Goal: Information Seeking & Learning: Learn about a topic

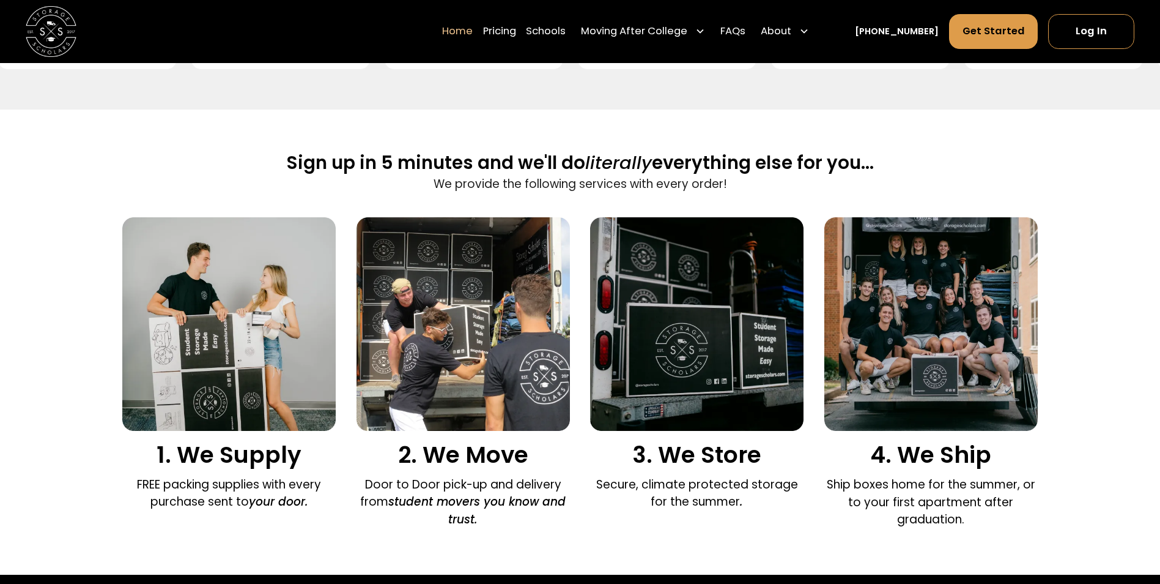
scroll to position [734, 0]
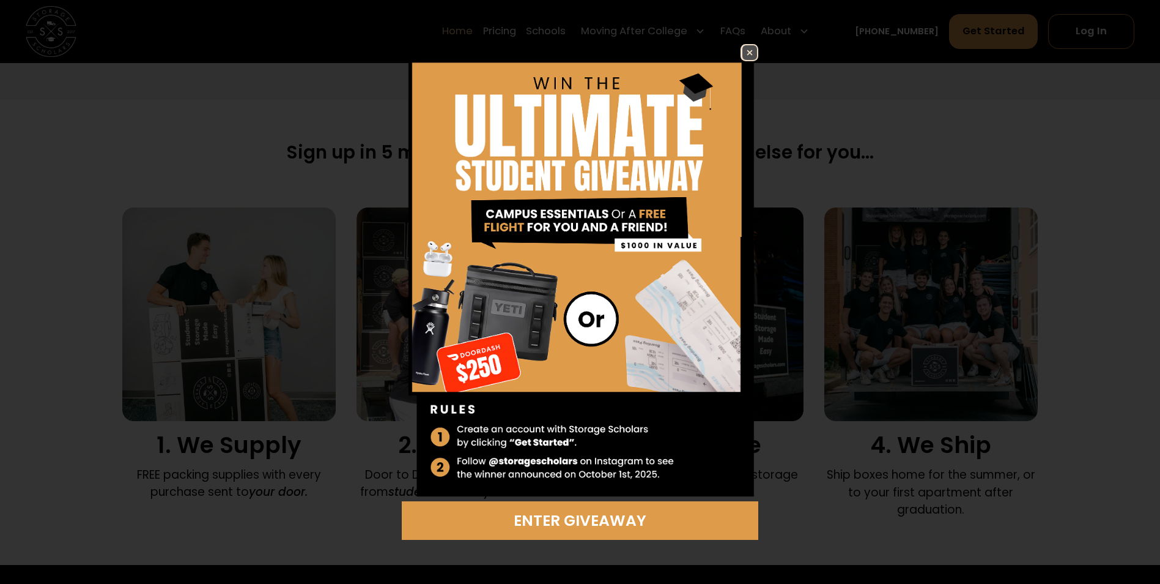
click at [756, 46] on img at bounding box center [750, 52] width 15 height 15
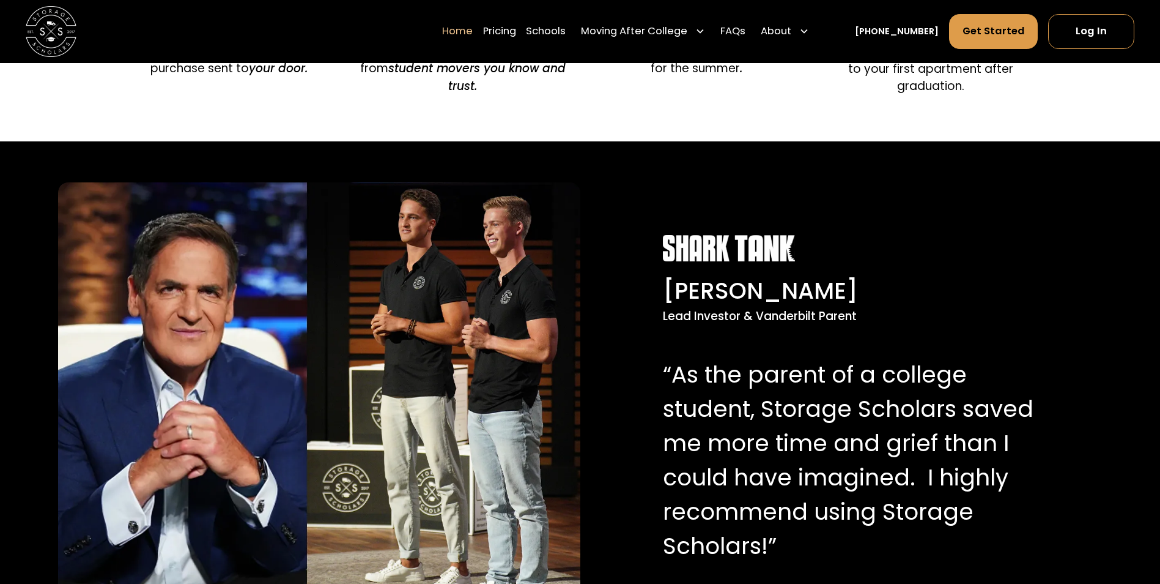
scroll to position [979, 0]
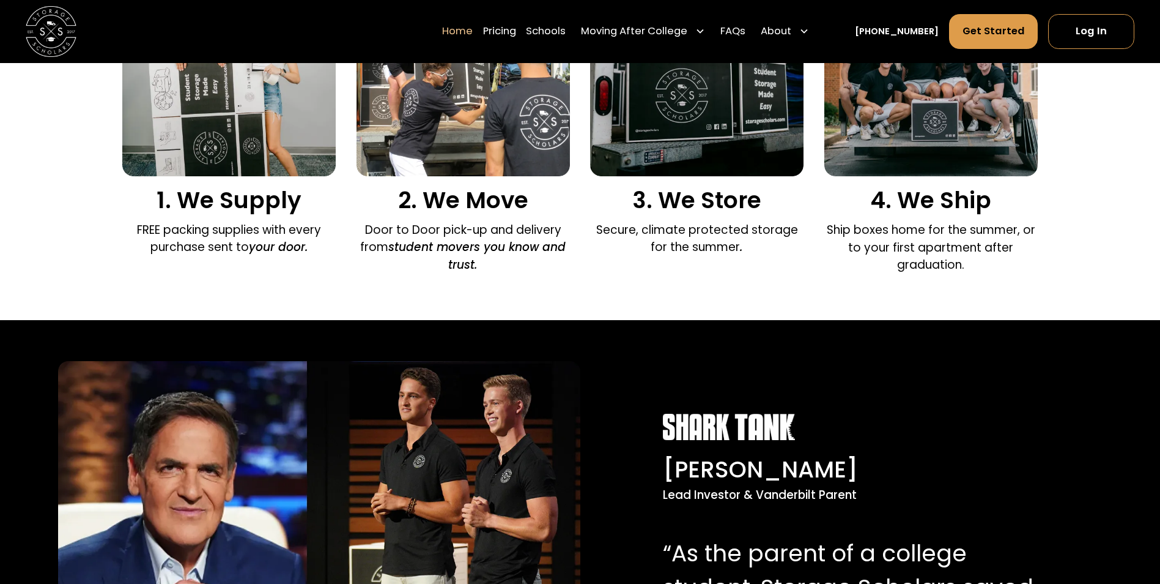
click at [469, 420] on img at bounding box center [319, 581] width 522 height 440
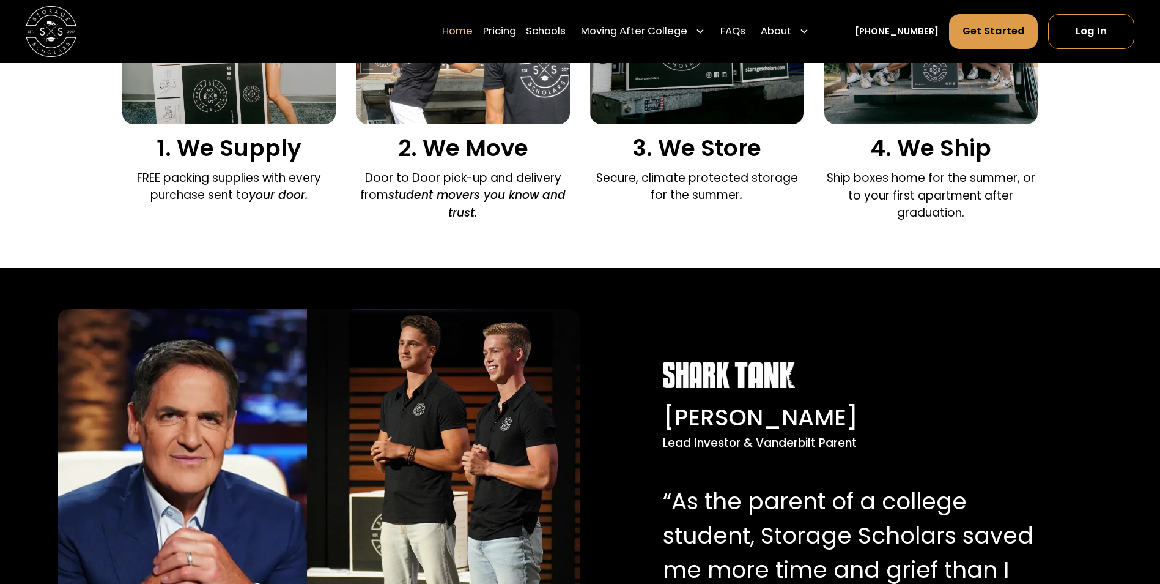
scroll to position [1101, 0]
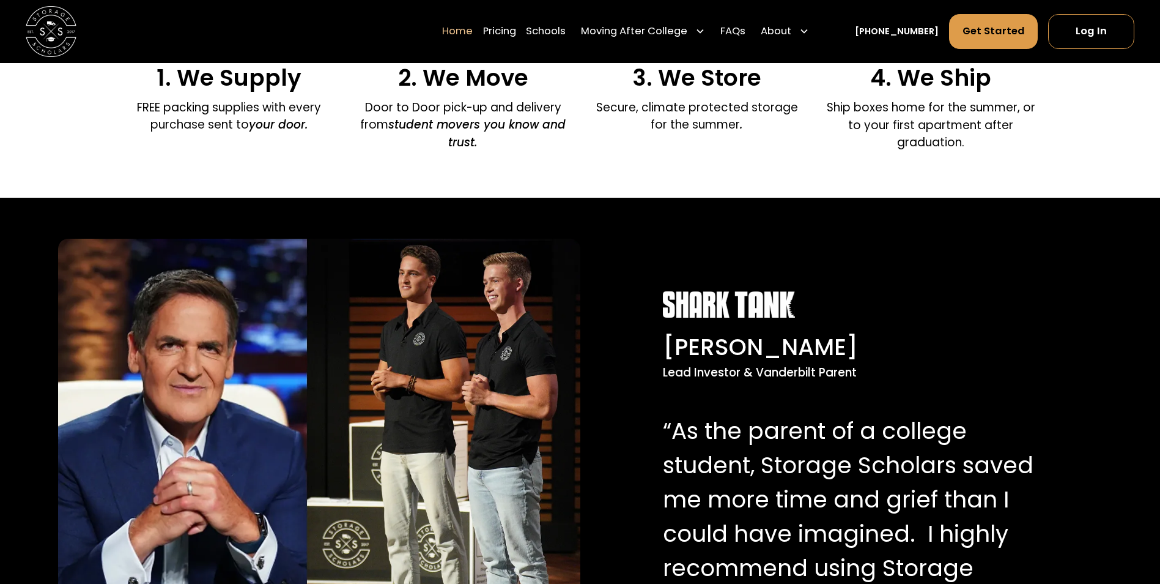
click at [465, 388] on img at bounding box center [319, 459] width 522 height 440
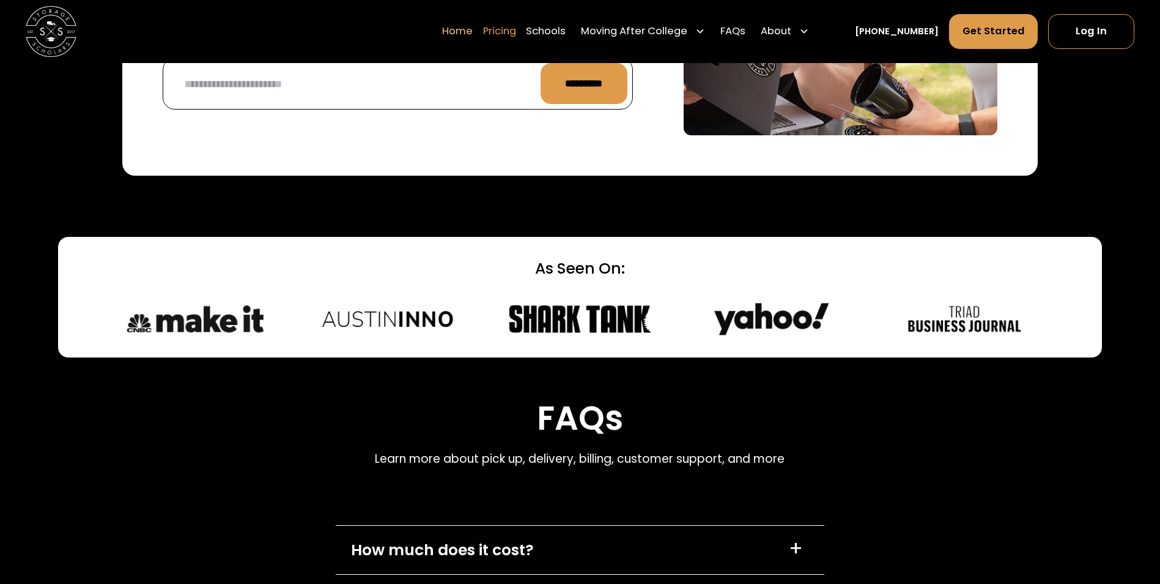
scroll to position [3119, 0]
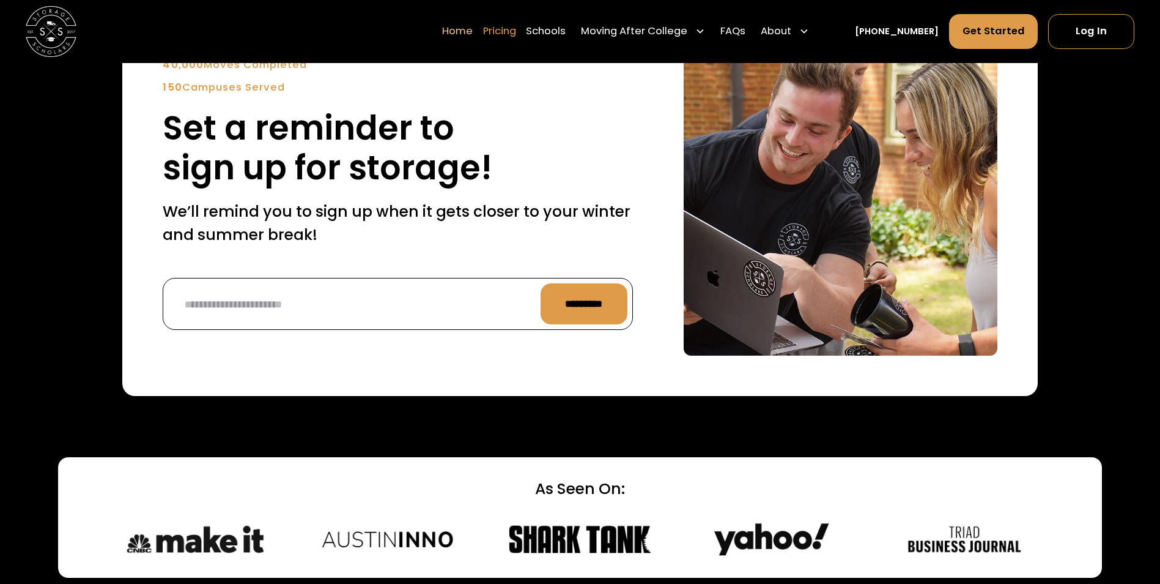
click at [516, 28] on link "Pricing" at bounding box center [499, 31] width 33 height 35
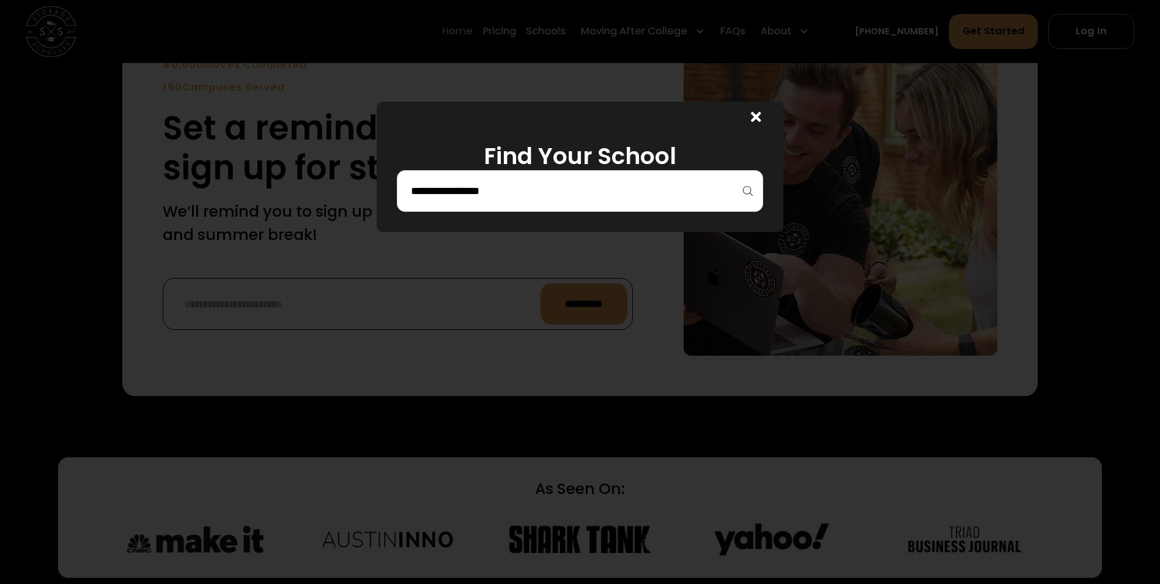
click at [762, 114] on icon at bounding box center [756, 116] width 10 height 15
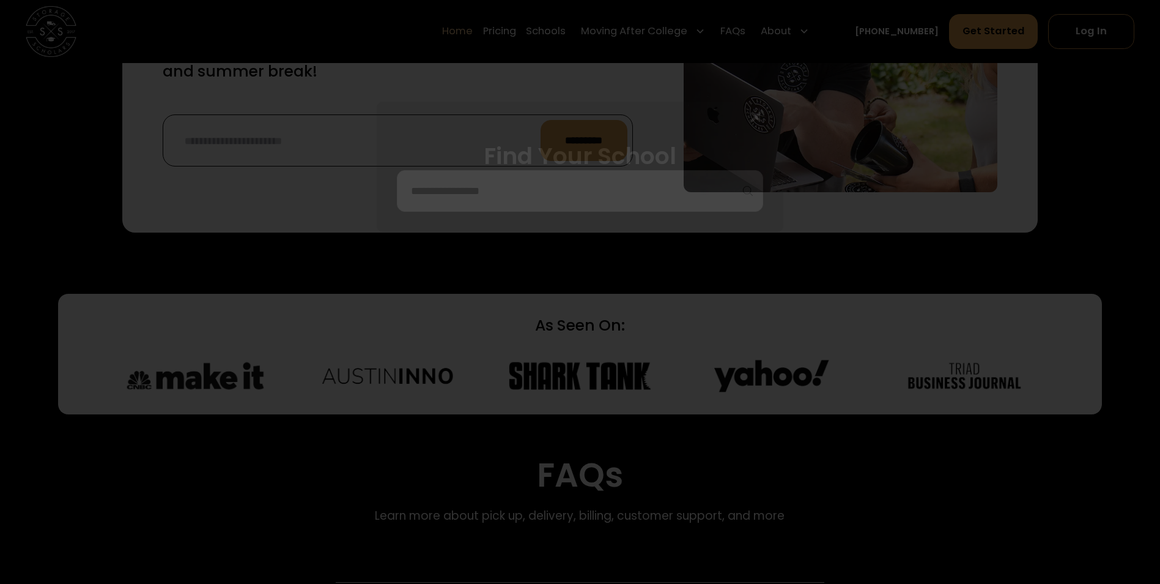
scroll to position [3609, 0]
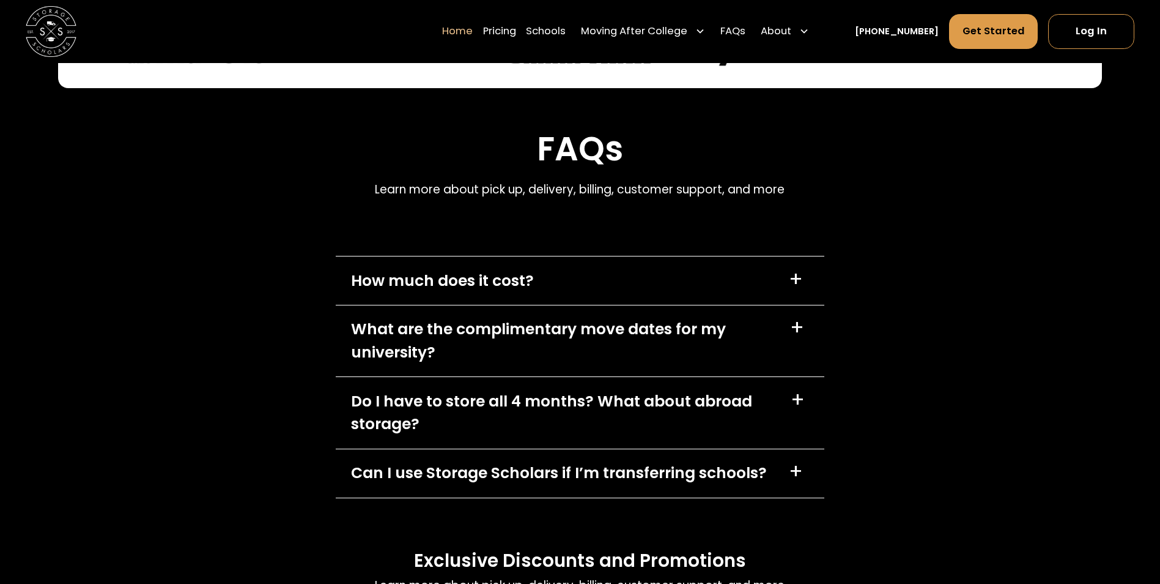
click at [489, 275] on div "How much does it cost?" at bounding box center [442, 280] width 183 height 23
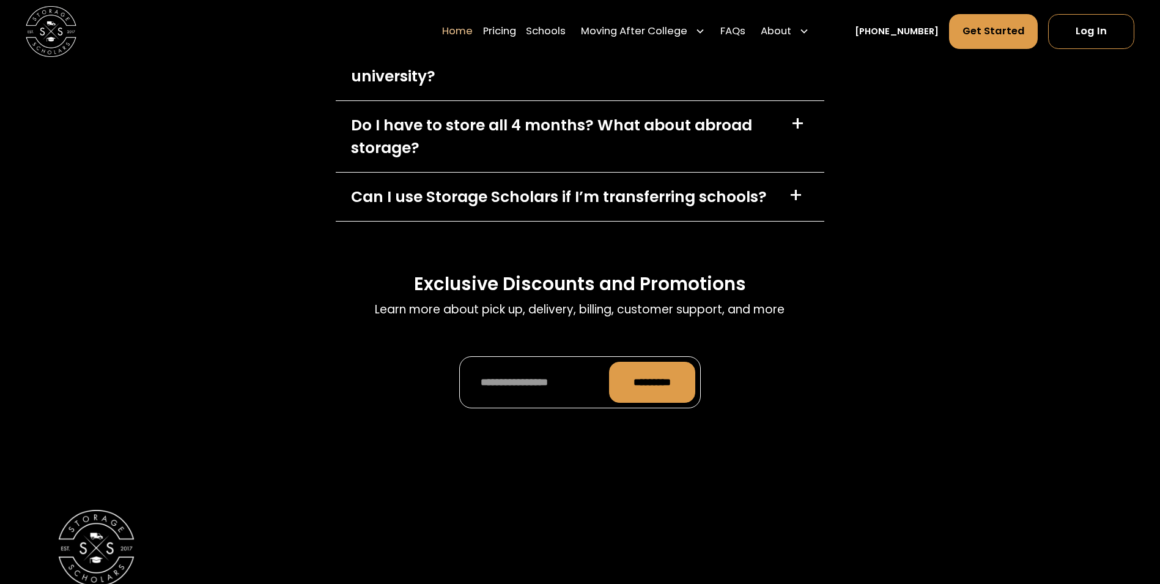
scroll to position [4098, 0]
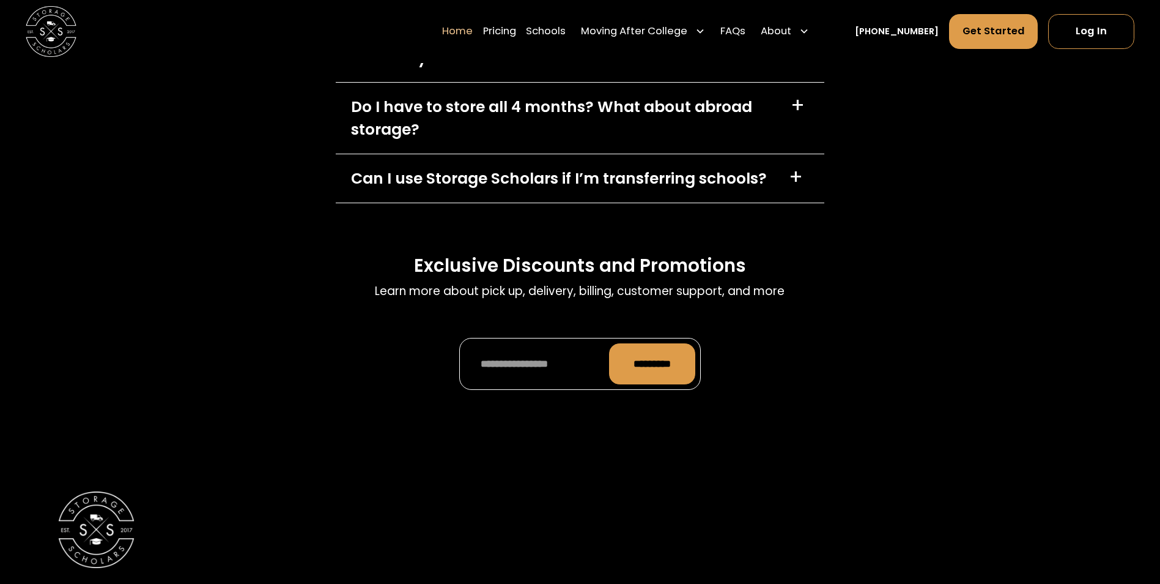
click at [603, 190] on div "Can I use Storage Scholars if I’m transferring schools?" at bounding box center [559, 178] width 416 height 23
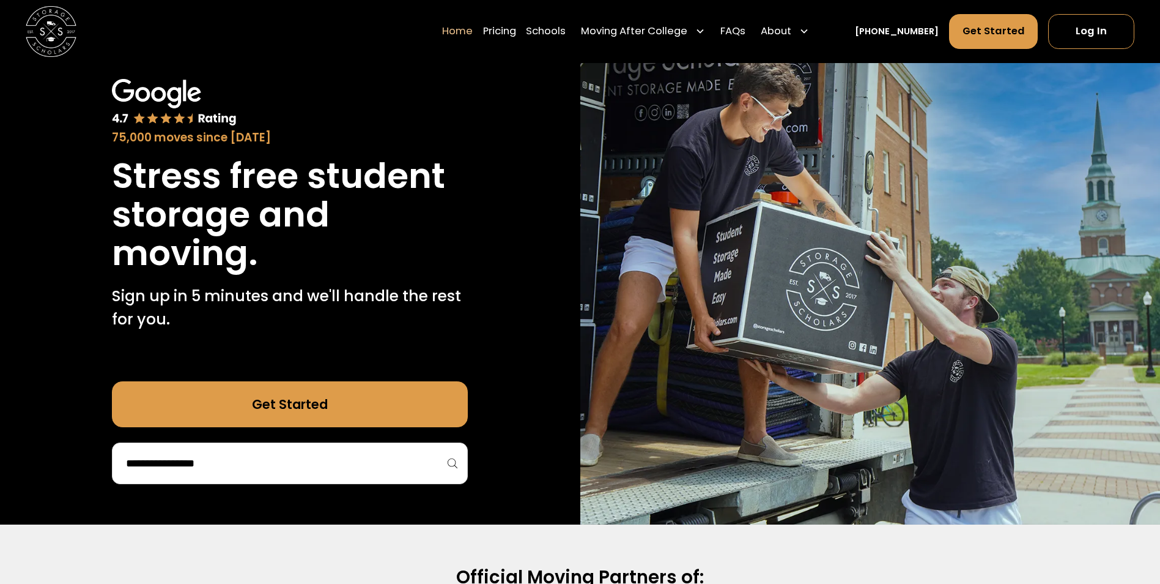
scroll to position [0, 0]
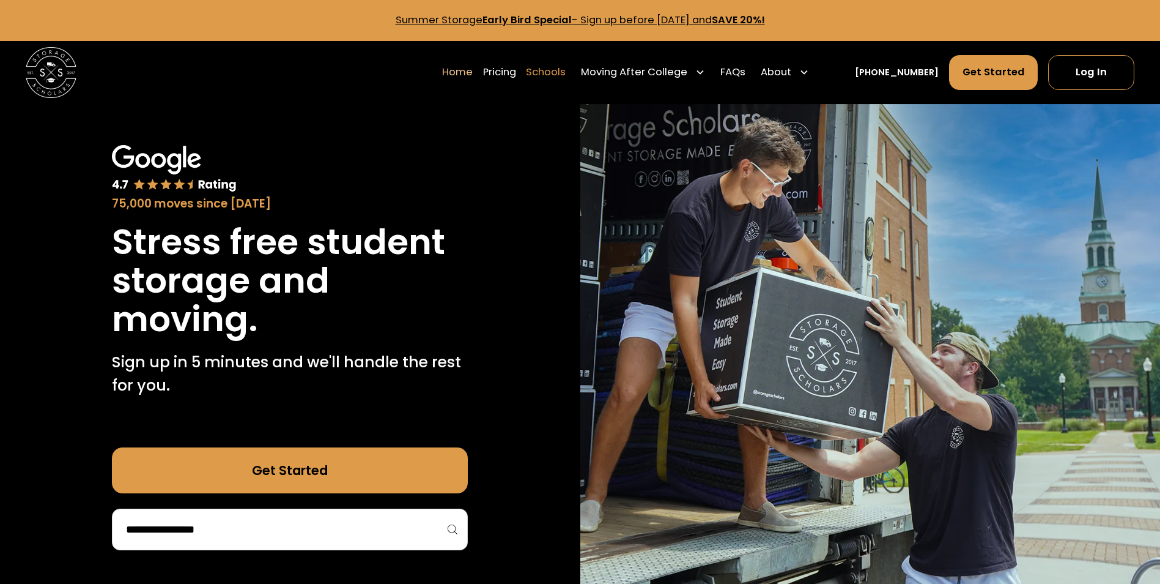
click at [566, 67] on link "Schools" at bounding box center [546, 71] width 40 height 35
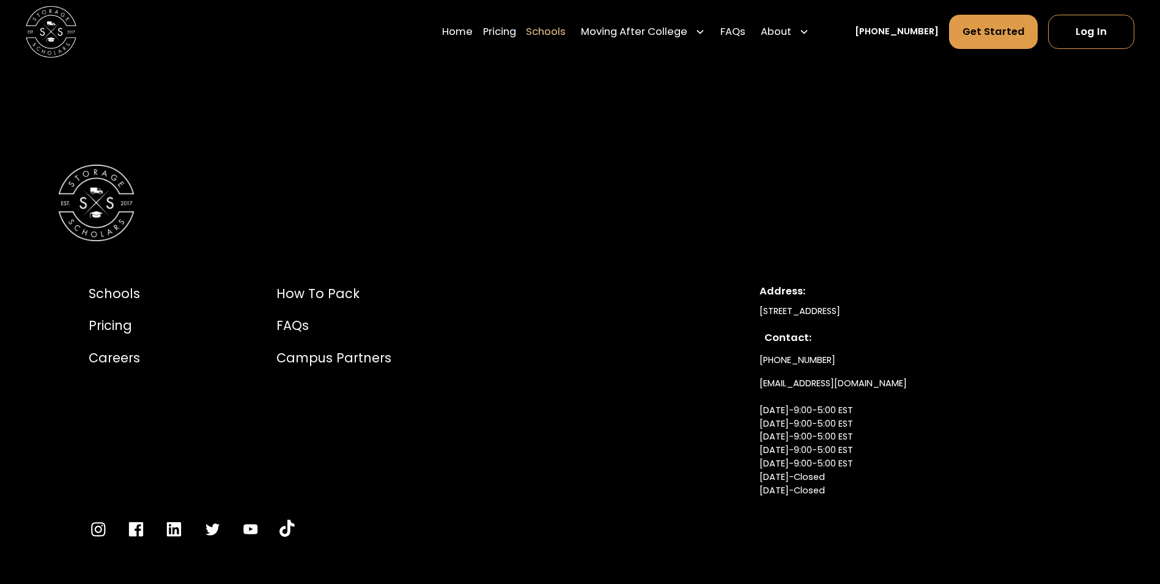
scroll to position [8534, 0]
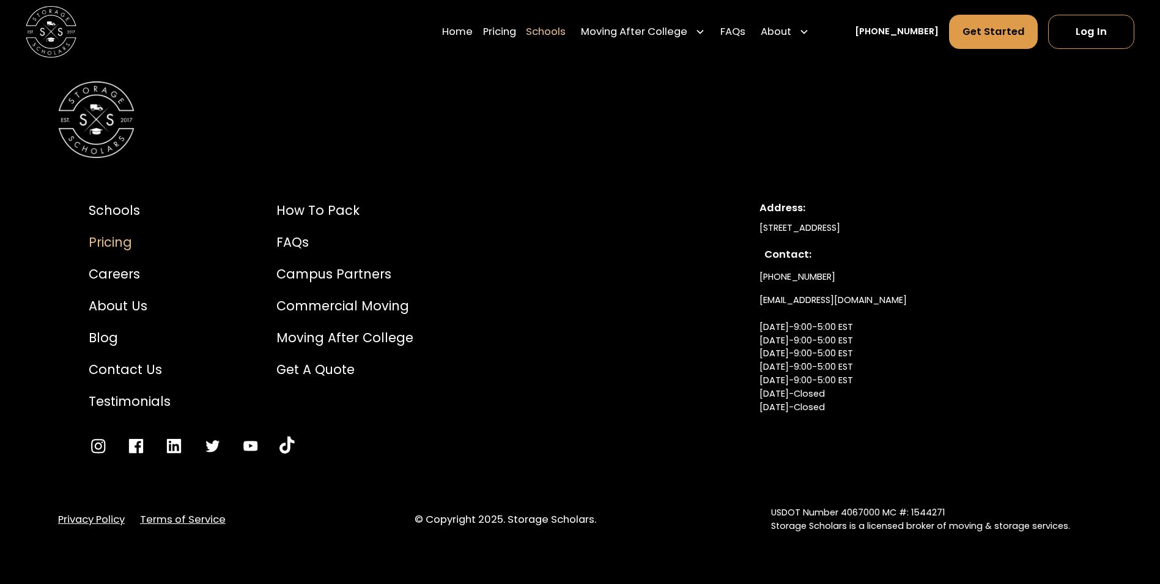
click at [119, 242] on div "Pricing" at bounding box center [130, 241] width 82 height 19
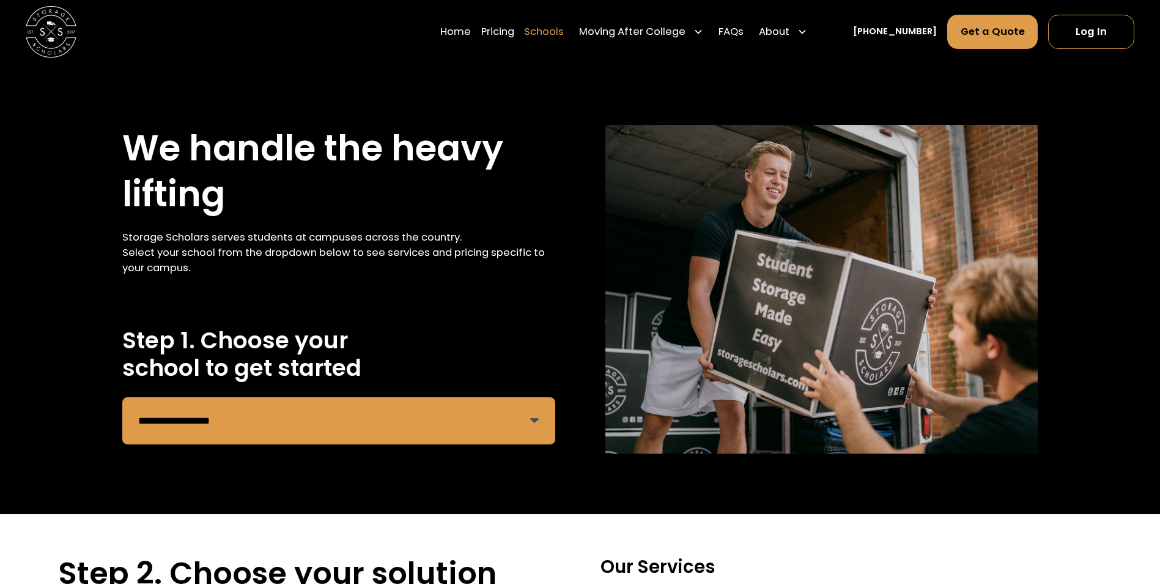
click at [556, 28] on link "Schools" at bounding box center [544, 31] width 40 height 35
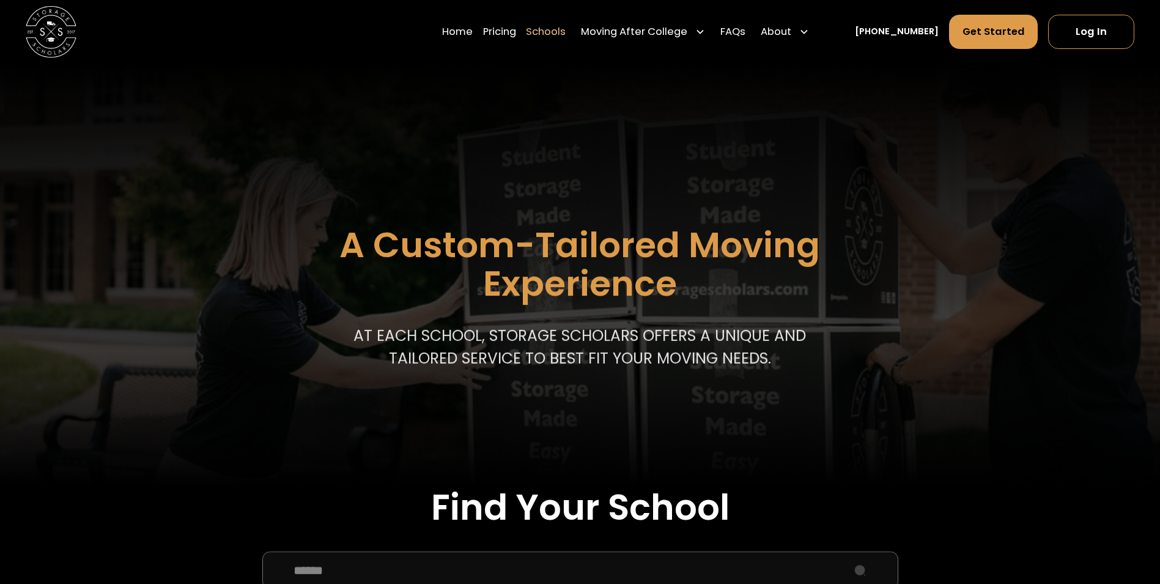
click at [516, 34] on link "Pricing" at bounding box center [499, 31] width 33 height 35
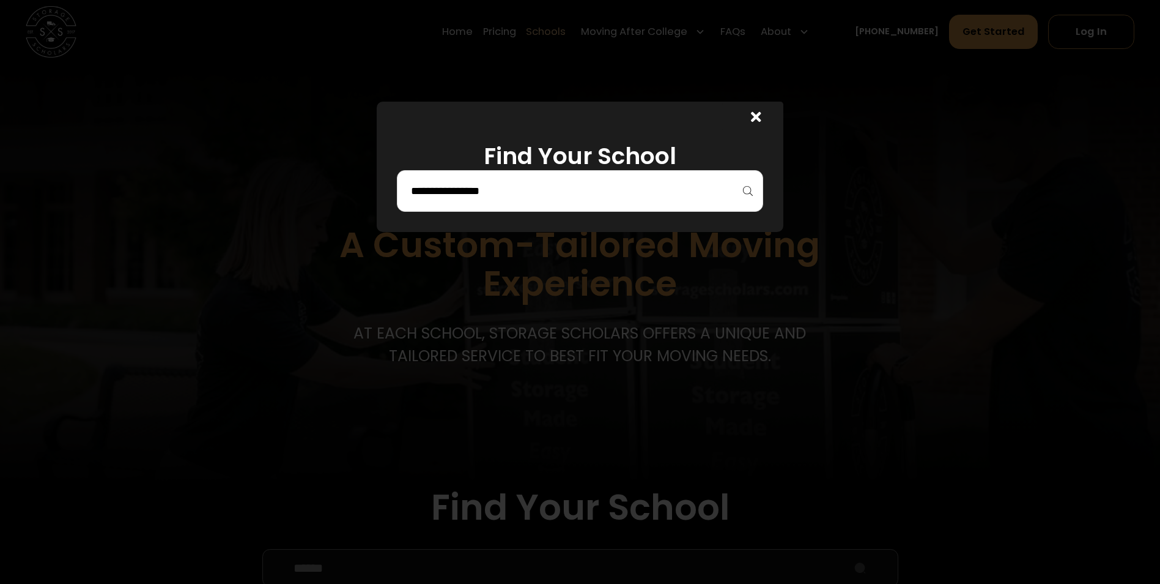
click at [757, 115] on icon at bounding box center [756, 116] width 10 height 15
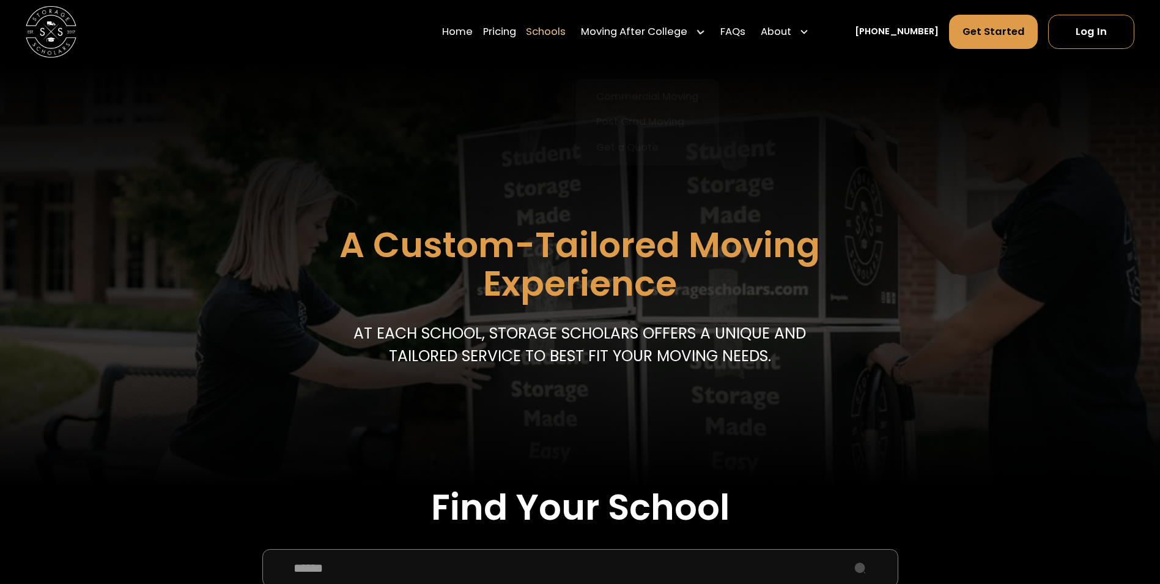
click at [710, 31] on div "Moving After College" at bounding box center [643, 31] width 135 height 35
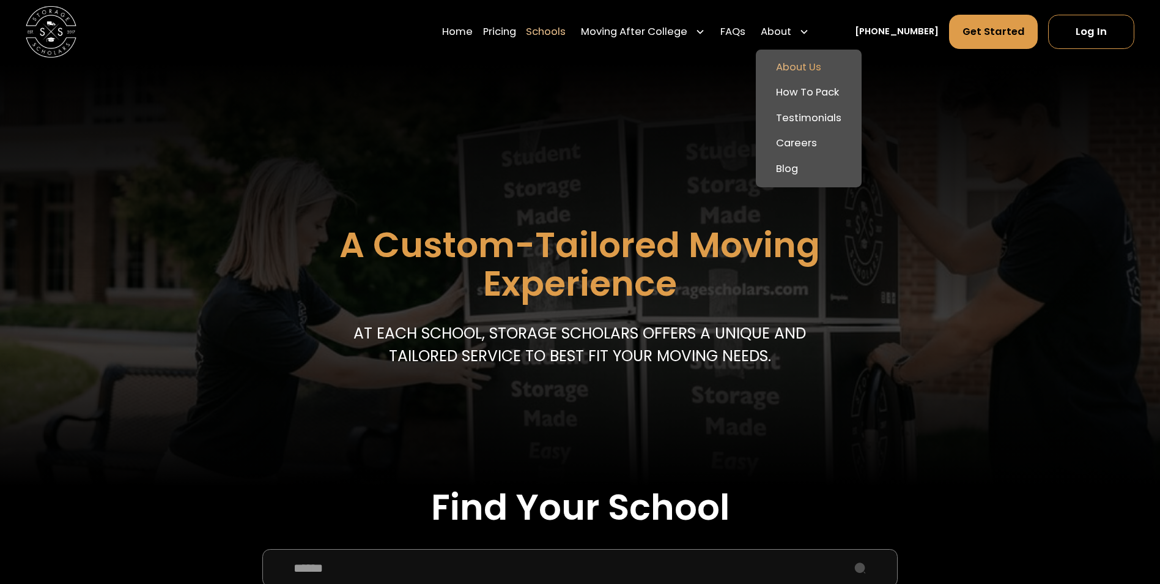
click at [816, 67] on link "About Us" at bounding box center [809, 67] width 96 height 26
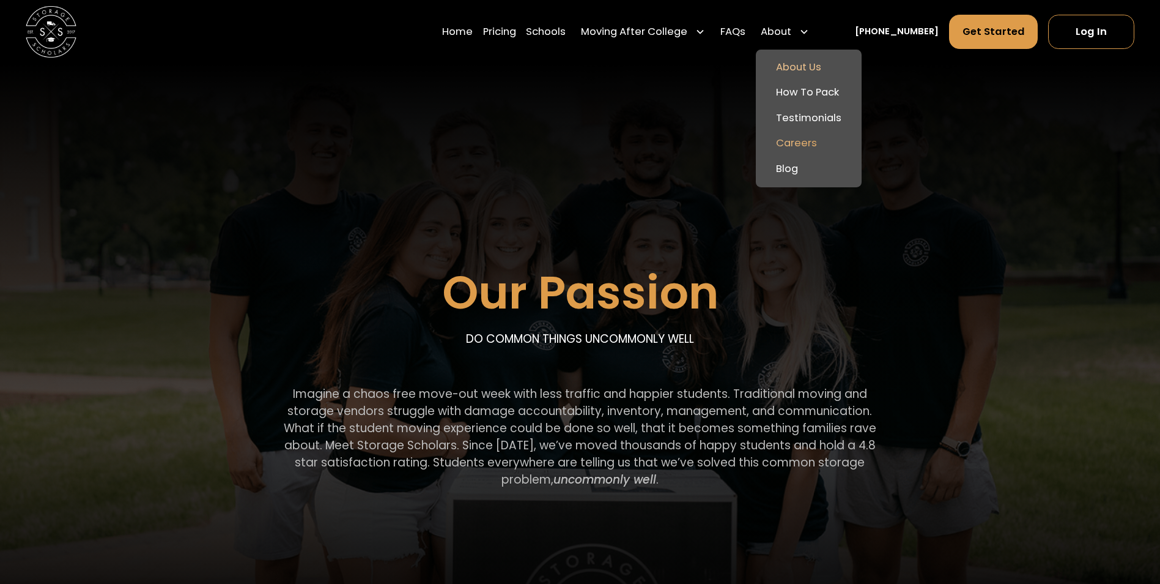
click at [817, 144] on link "Careers" at bounding box center [809, 144] width 96 height 26
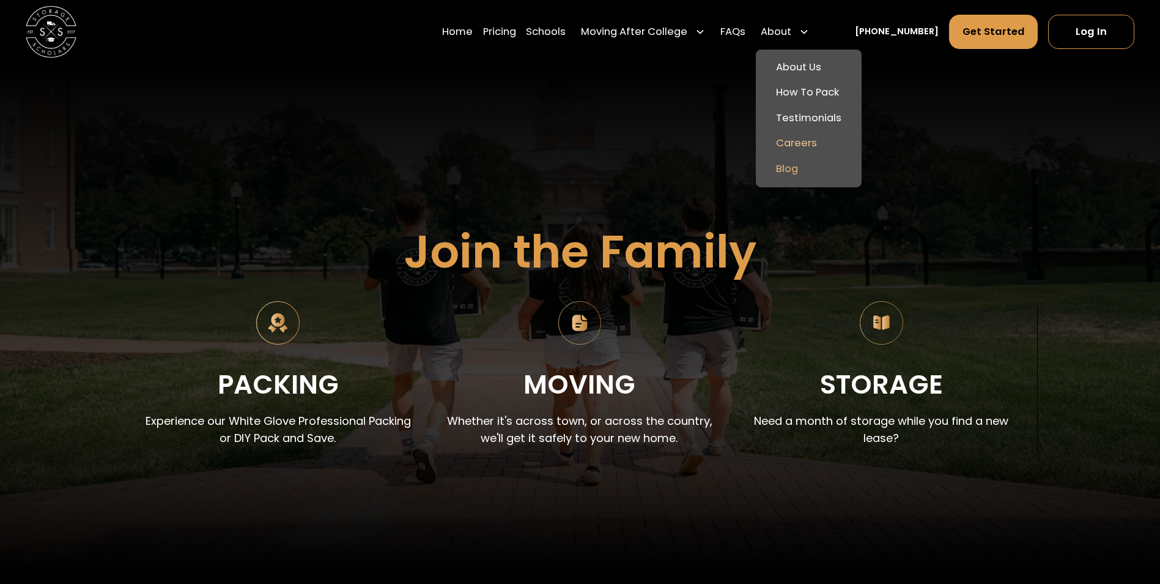
click at [804, 166] on link "Blog" at bounding box center [809, 170] width 96 height 26
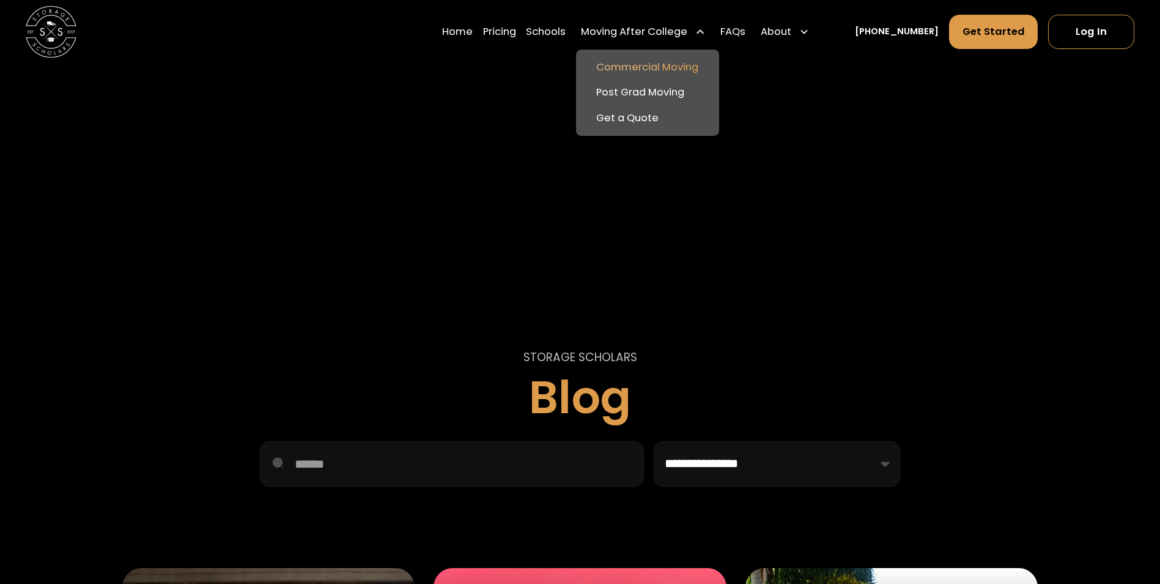
click at [662, 61] on link "Commercial Moving" at bounding box center [647, 67] width 133 height 26
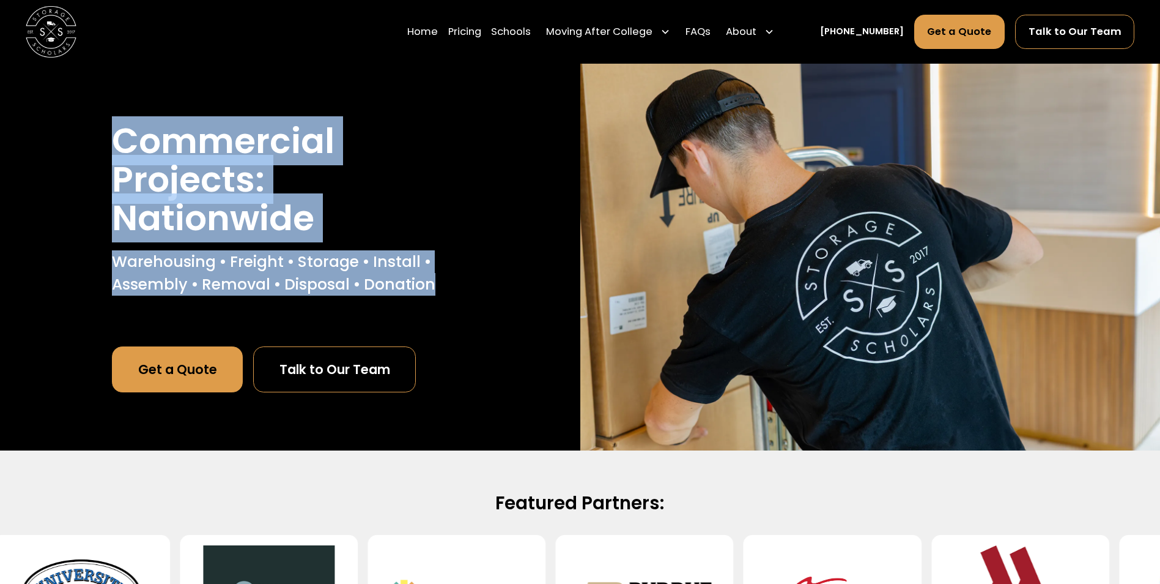
drag, startPoint x: 447, startPoint y: 280, endPoint x: 122, endPoint y: 133, distance: 356.4
click at [122, 133] on div "Commercial Projects: Nationwide Warehousing • Freight • Storage • Install • Ass…" at bounding box center [290, 212] width 356 height 180
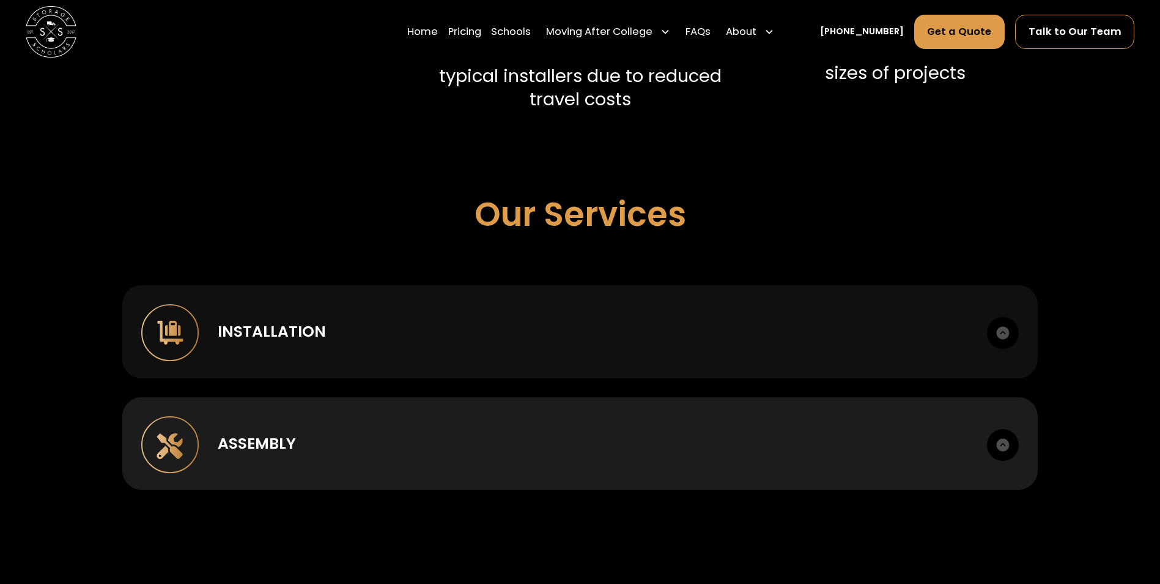
scroll to position [795, 0]
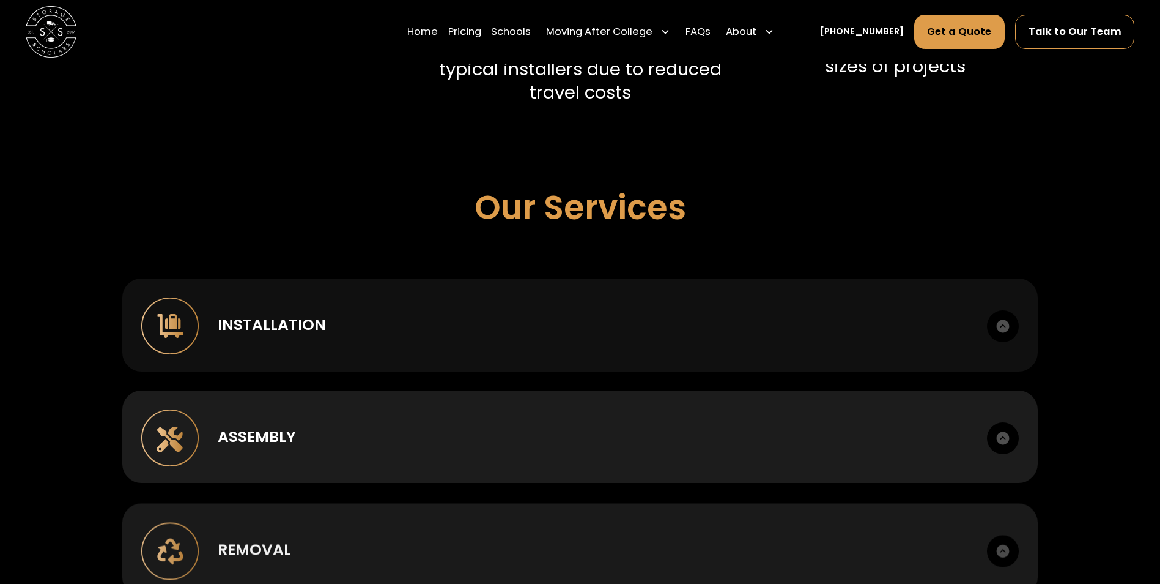
click at [928, 328] on div "Installation" at bounding box center [593, 324] width 751 height 23
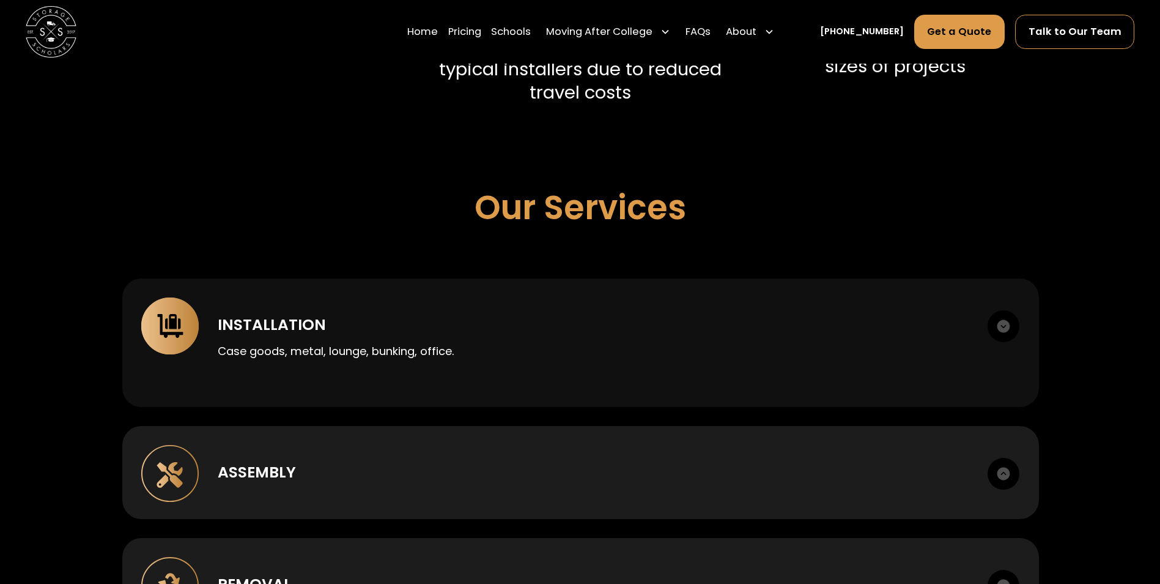
click at [817, 338] on div "Case goods, metal, lounge, bunking, office." at bounding box center [593, 347] width 751 height 23
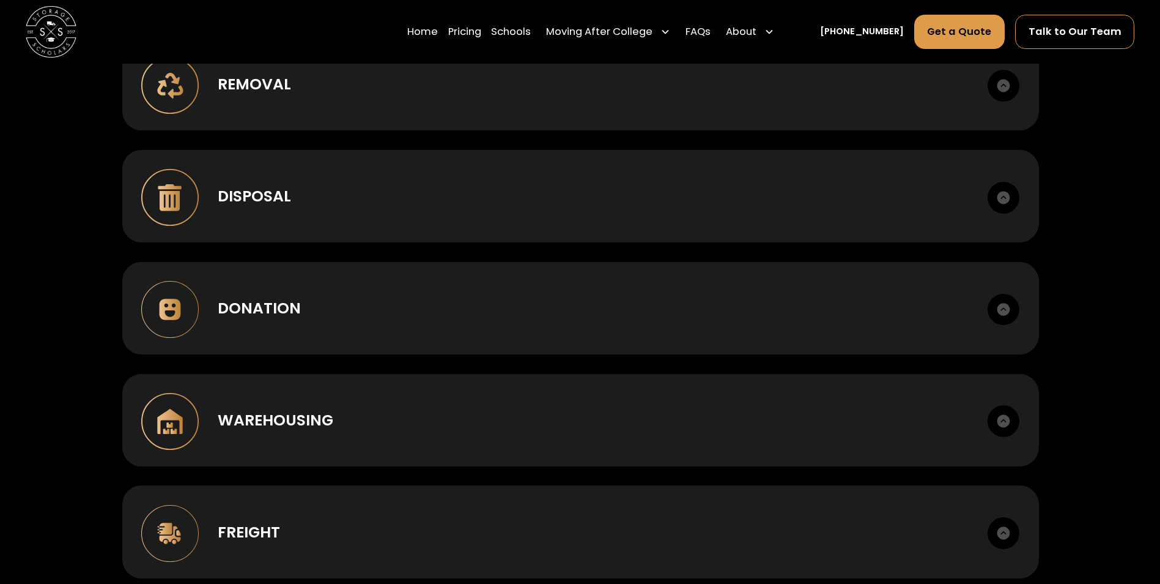
scroll to position [917, 0]
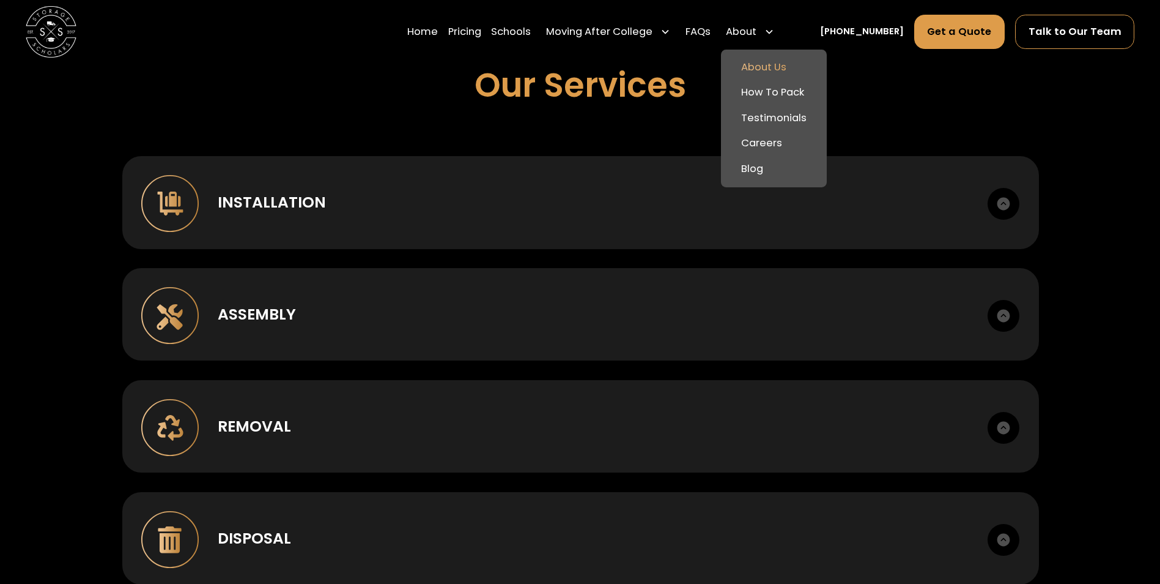
click at [784, 64] on link "About Us" at bounding box center [774, 67] width 96 height 26
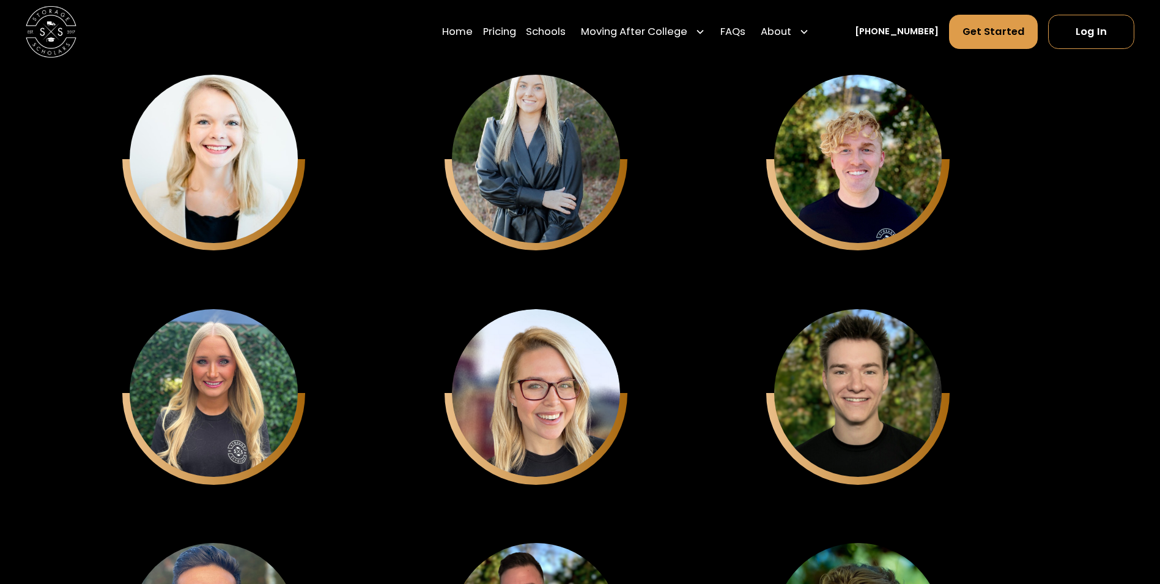
scroll to position [3303, 0]
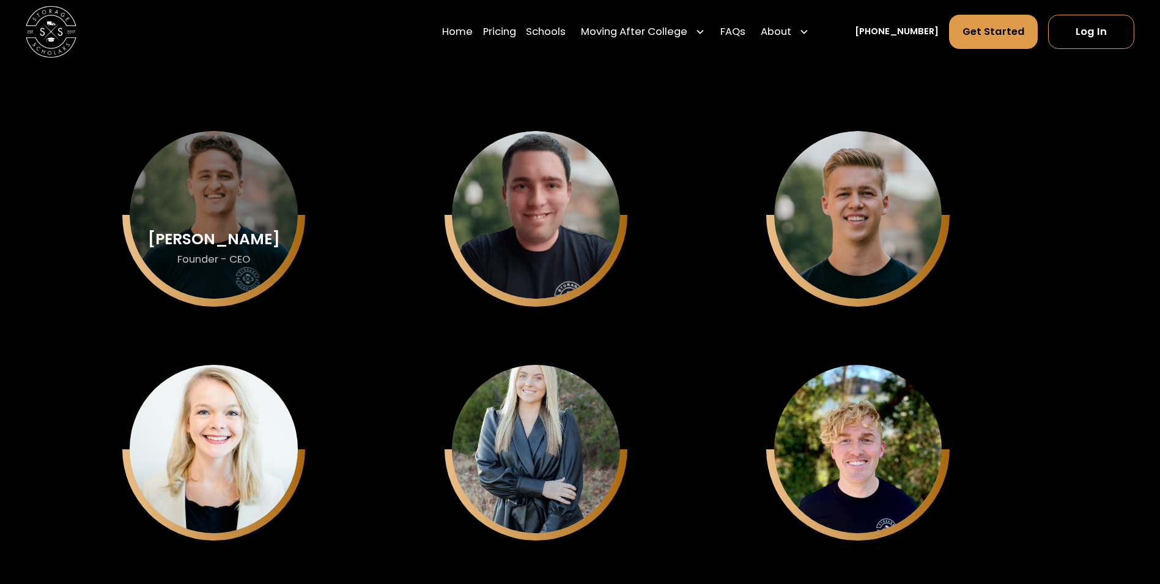
click at [237, 212] on div "Sam Chason Founder - CEO" at bounding box center [214, 215] width 168 height 168
click at [187, 283] on div "Sam Chason Founder - CEO" at bounding box center [214, 215] width 168 height 168
click at [213, 207] on div "Sam Chason Founder - CEO" at bounding box center [214, 215] width 168 height 168
click at [180, 200] on div "Sam Chason Founder - CEO" at bounding box center [214, 215] width 168 height 168
click at [179, 245] on div "Sam Chason" at bounding box center [214, 239] width 132 height 17
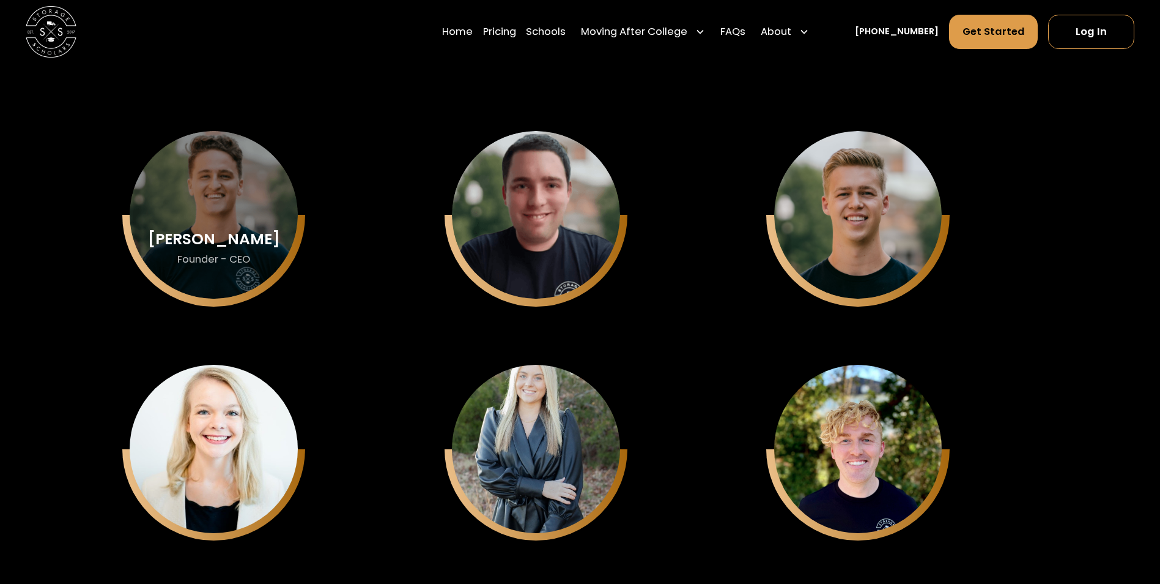
click at [193, 234] on div "Sam Chason" at bounding box center [214, 239] width 132 height 17
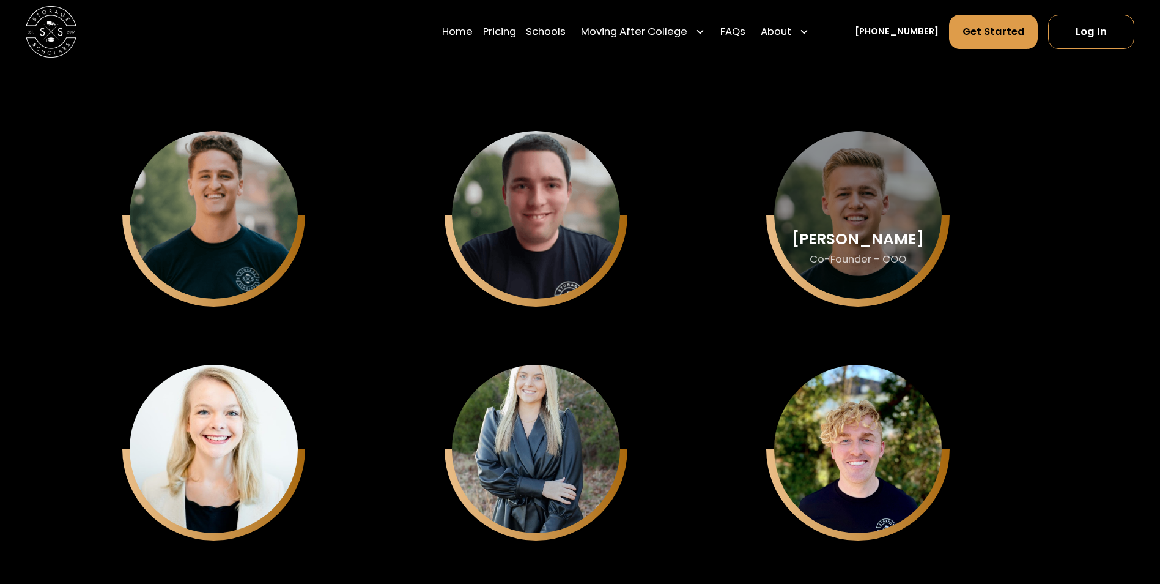
click at [869, 242] on div "Matthew Gronberg" at bounding box center [858, 239] width 132 height 17
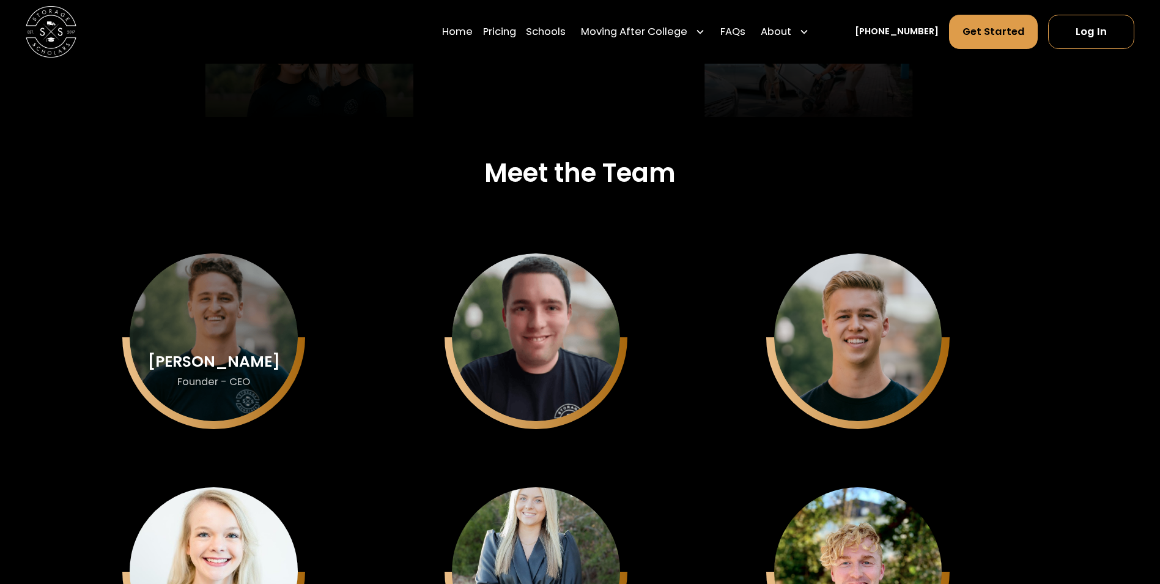
click at [238, 339] on div "Sam Chason Founder - CEO" at bounding box center [214, 337] width 168 height 168
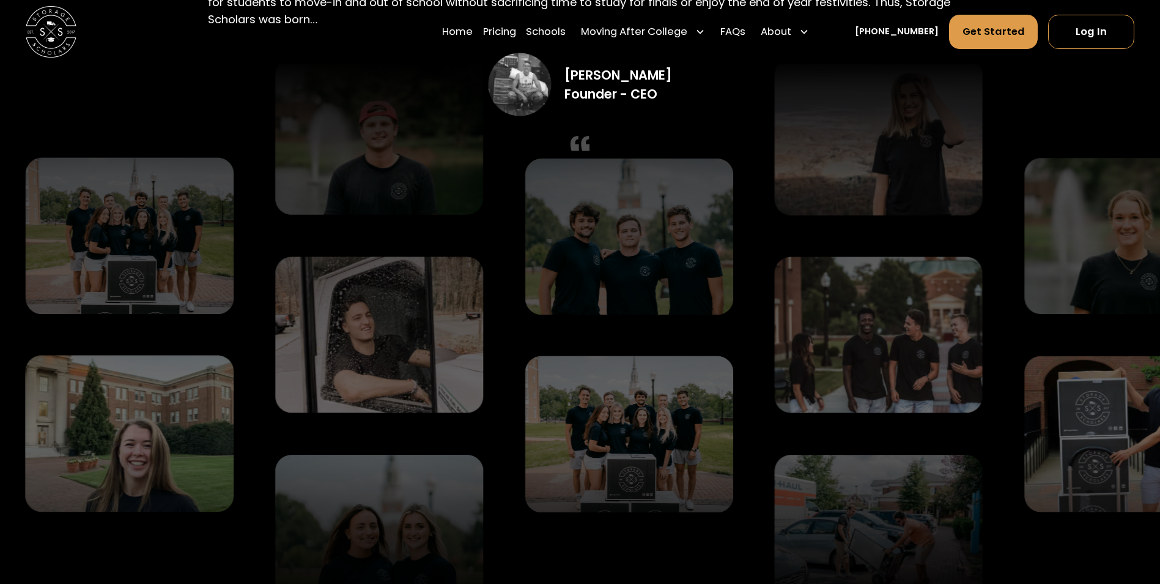
scroll to position [2630, 0]
